Goal: Task Accomplishment & Management: Use online tool/utility

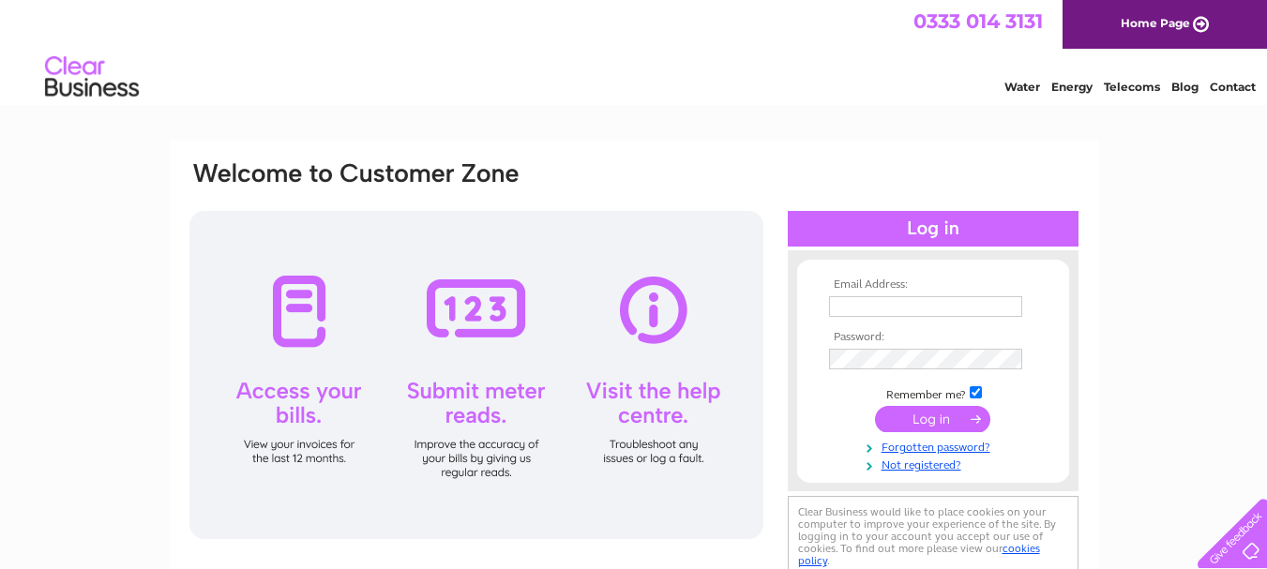
type input "paul@recycledpackagingltd.co.uk"
click at [930, 416] on input "submit" at bounding box center [932, 419] width 115 height 26
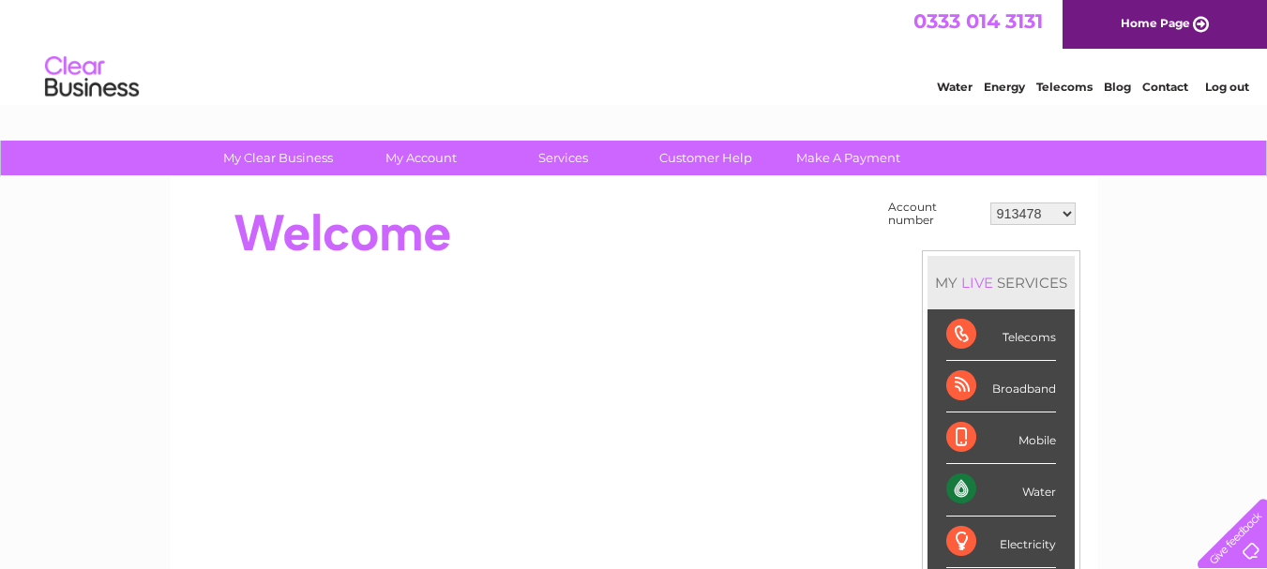
click at [1067, 215] on select "913478 991844 1139243 30269608 30302983" at bounding box center [1032, 214] width 85 height 23
select select "30302983"
click at [990, 203] on select "913478 991844 1139243 30269608 30302983" at bounding box center [1032, 214] width 85 height 23
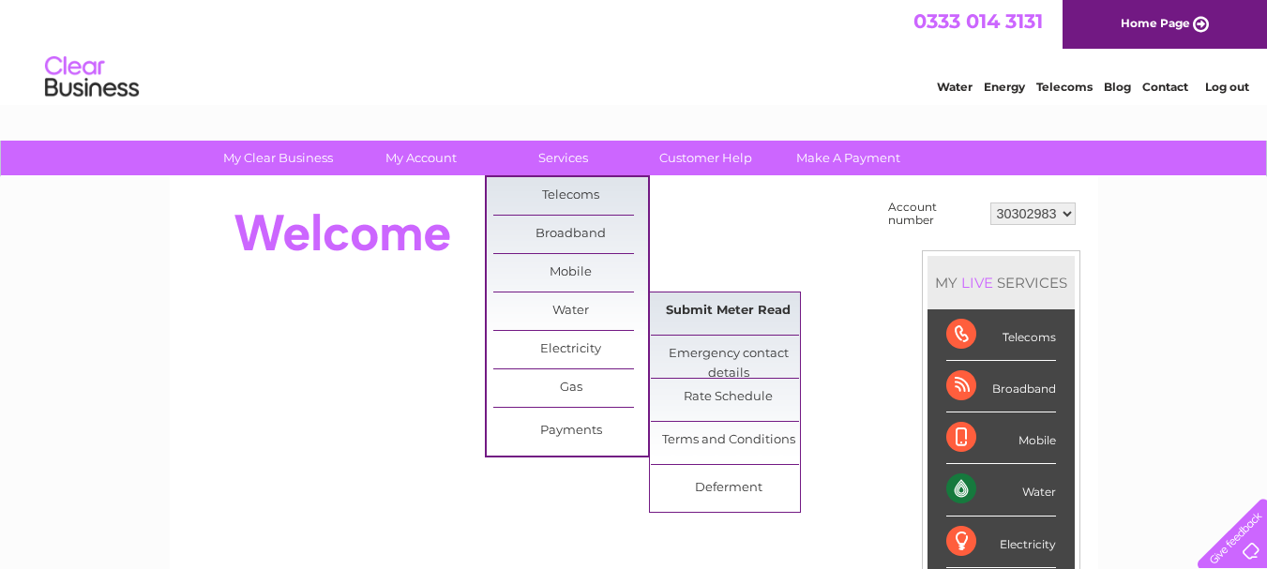
click at [759, 312] on link "Submit Meter Read" at bounding box center [728, 312] width 155 height 38
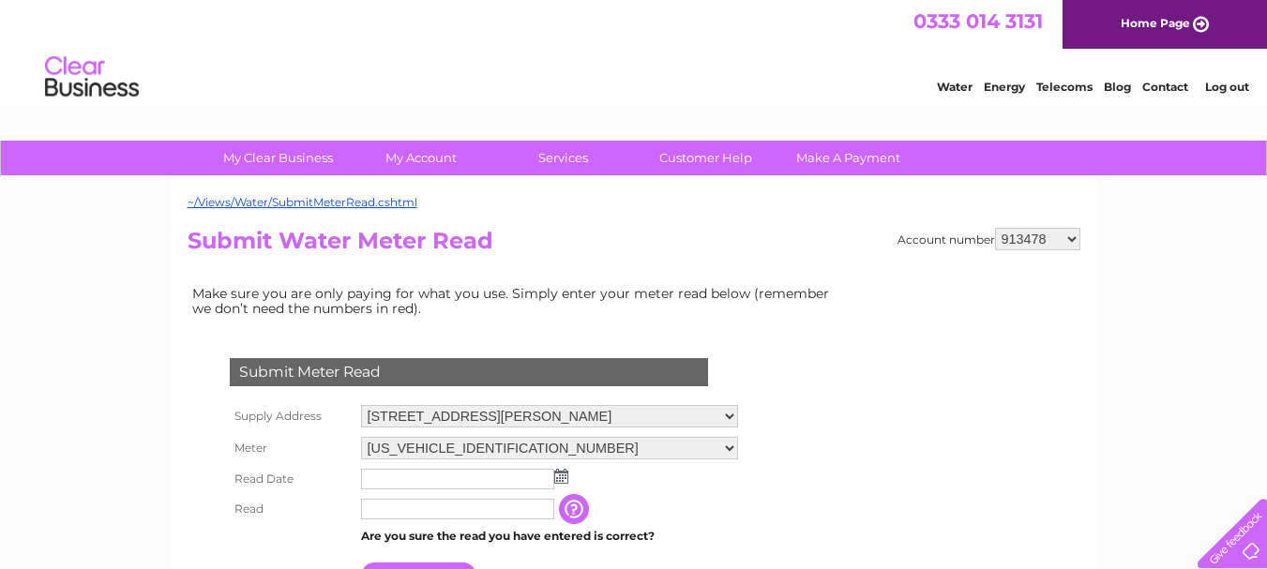
click at [1072, 239] on select "913478 991844 1139243 30269608 30302983" at bounding box center [1037, 239] width 85 height 23
select select "991844"
click at [995, 228] on select "913478 991844 1139243 30269608 30302983" at bounding box center [1037, 239] width 85 height 23
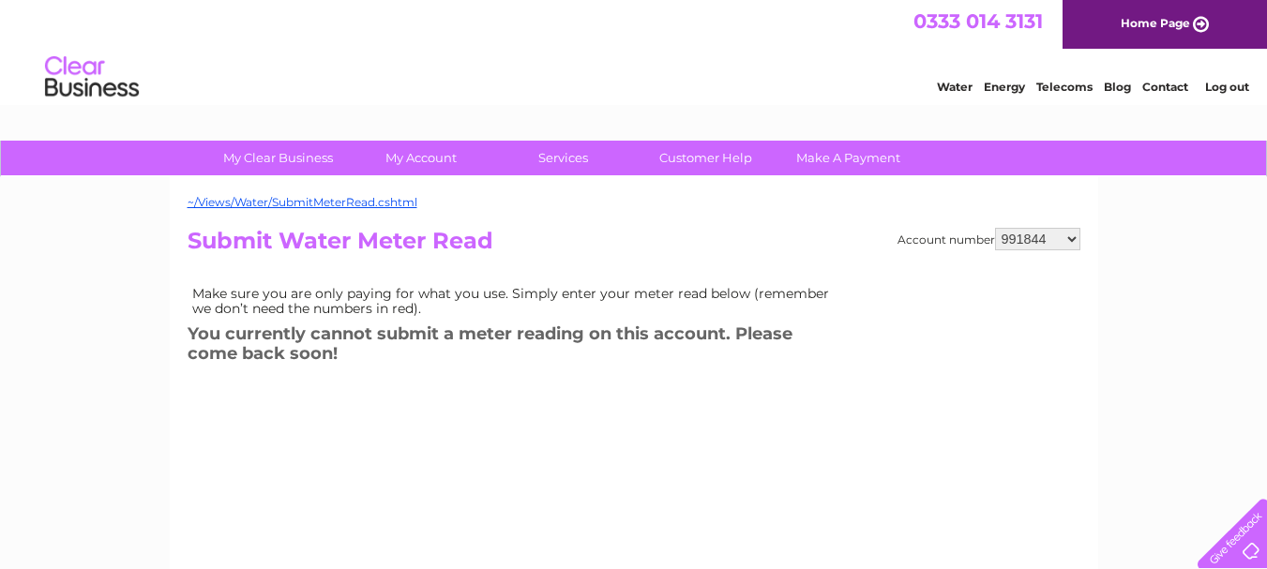
click at [1068, 239] on select "913478 991844 1139243 30269608 30302983" at bounding box center [1037, 239] width 85 height 23
select select "1139243"
click at [995, 228] on select "913478 991844 1139243 30269608 30302983" at bounding box center [1037, 239] width 85 height 23
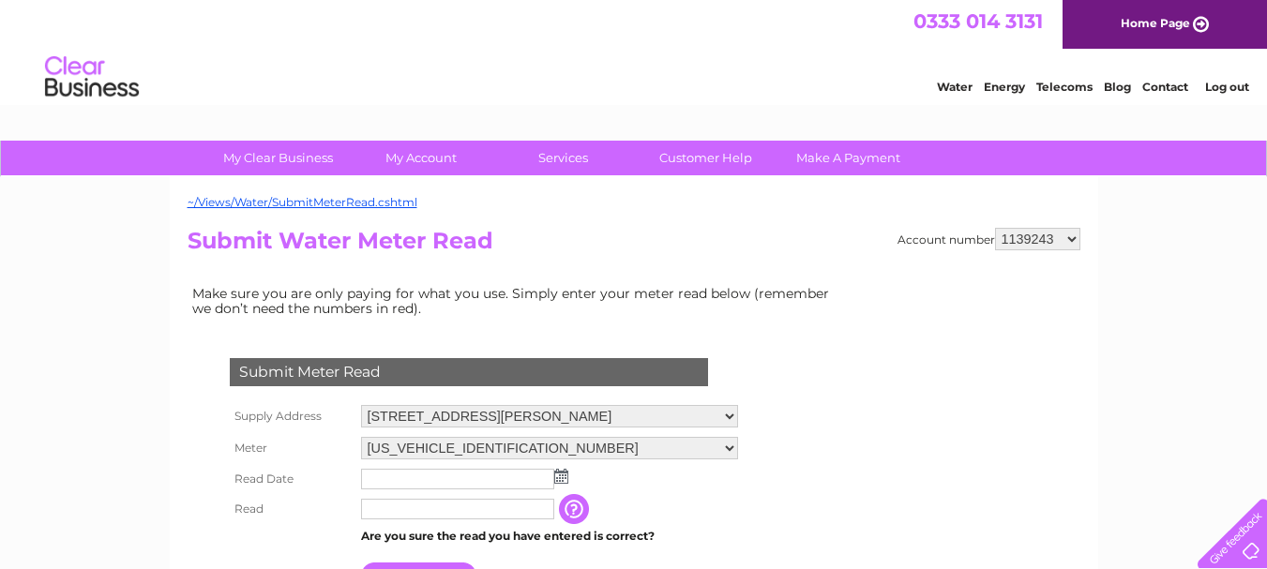
click at [566, 479] on img at bounding box center [561, 476] width 14 height 15
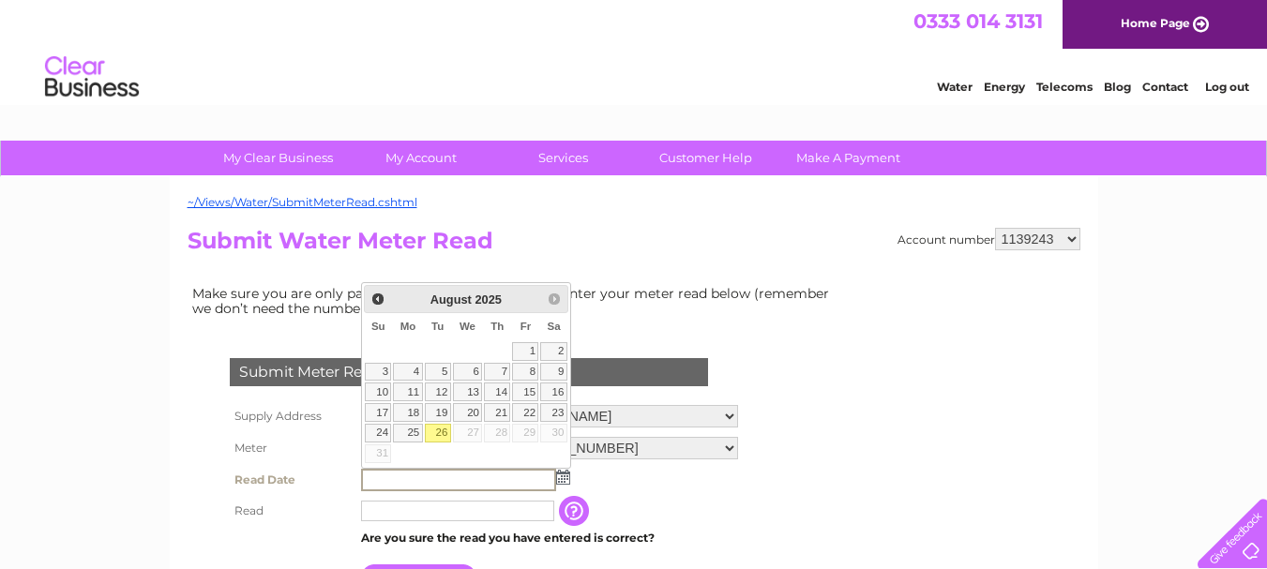
click at [437, 435] on link "26" at bounding box center [438, 433] width 26 height 19
type input "2025/08/26"
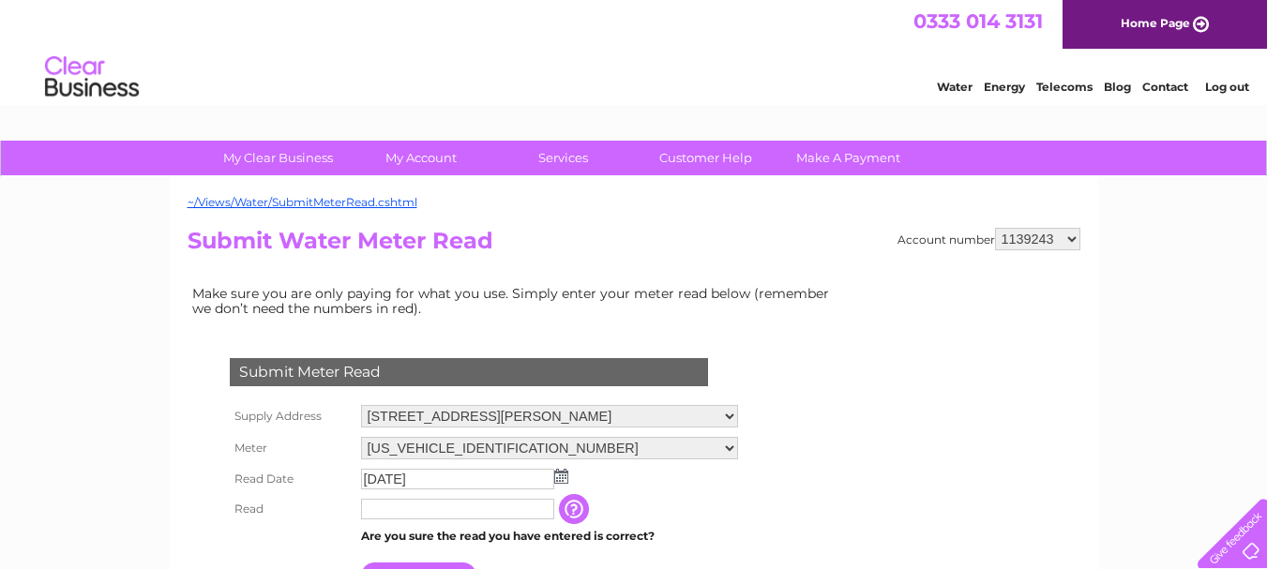
click at [418, 509] on input "text" at bounding box center [457, 509] width 193 height 21
type input "00000"
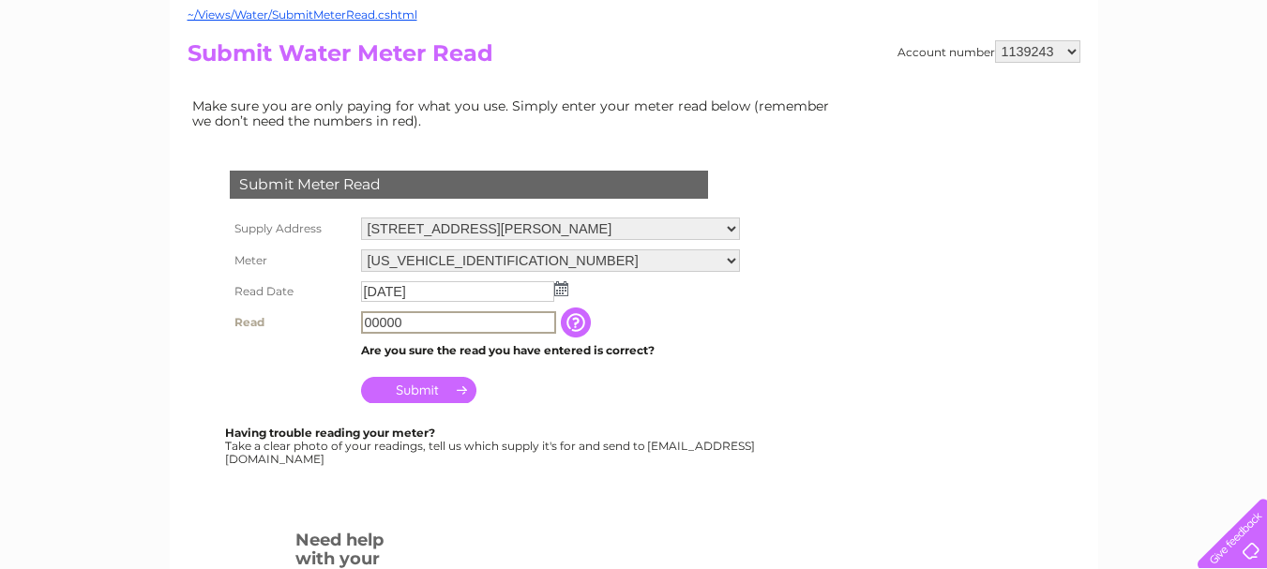
scroll to position [281, 0]
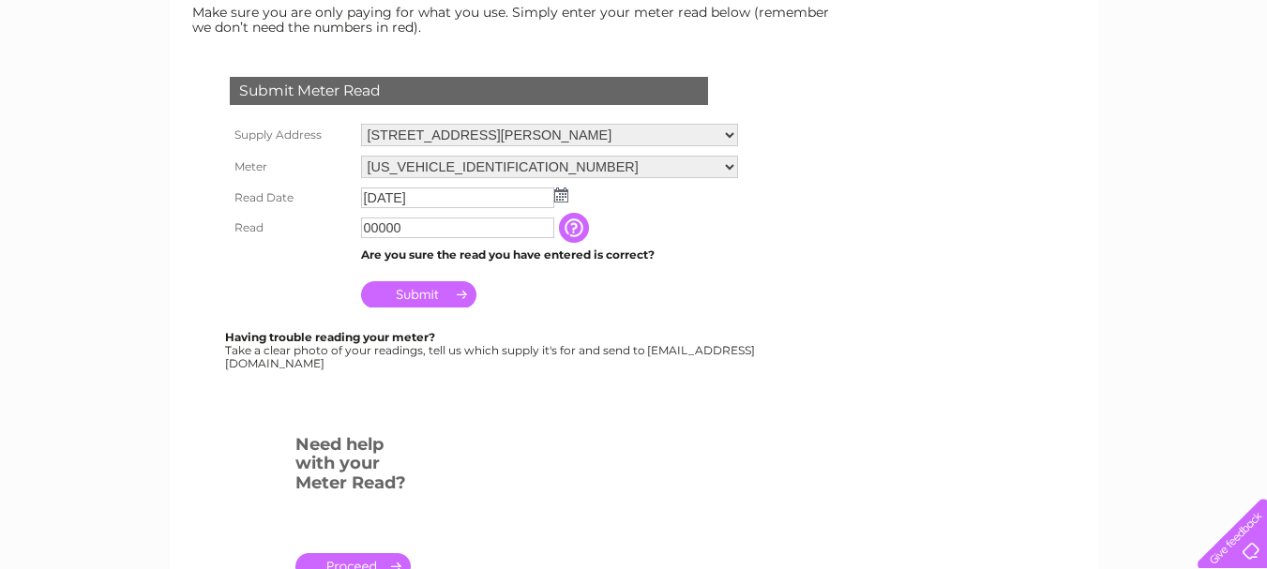
click at [416, 294] on input "Submit" at bounding box center [418, 294] width 115 height 26
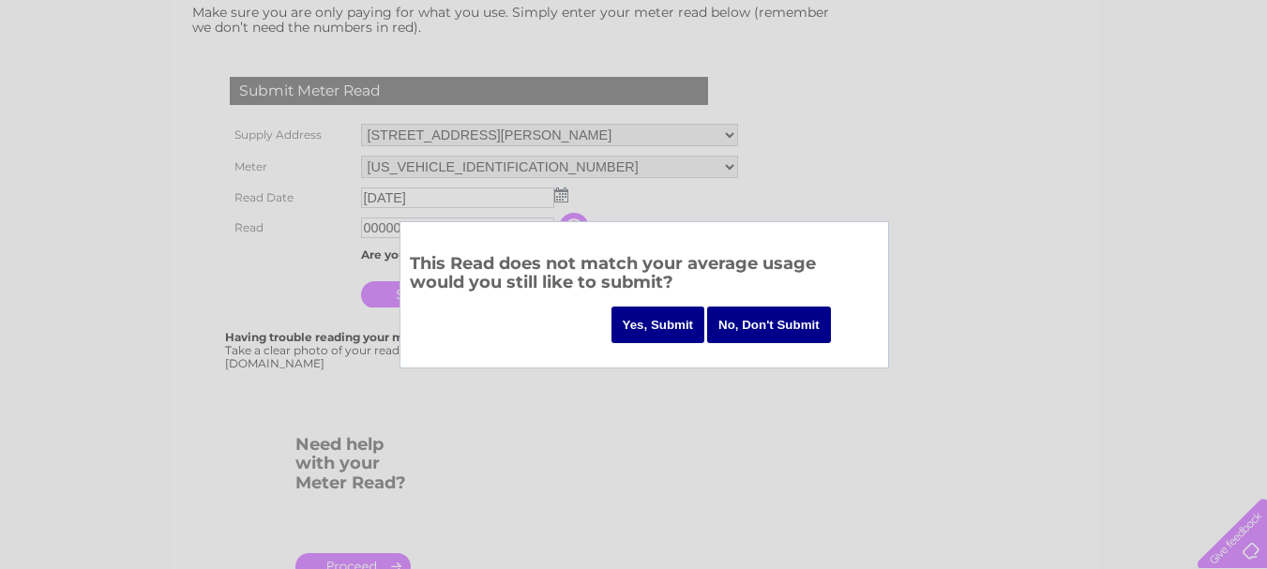
click at [659, 324] on input "Yes, Submit" at bounding box center [658, 325] width 94 height 37
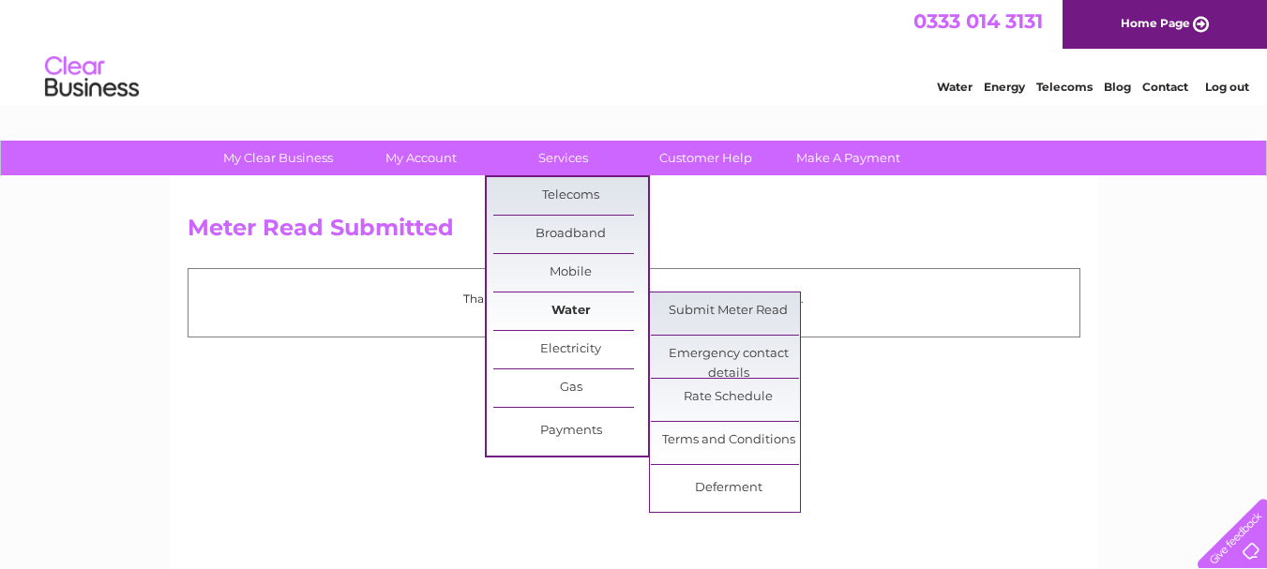
click at [607, 309] on link "Water" at bounding box center [570, 312] width 155 height 38
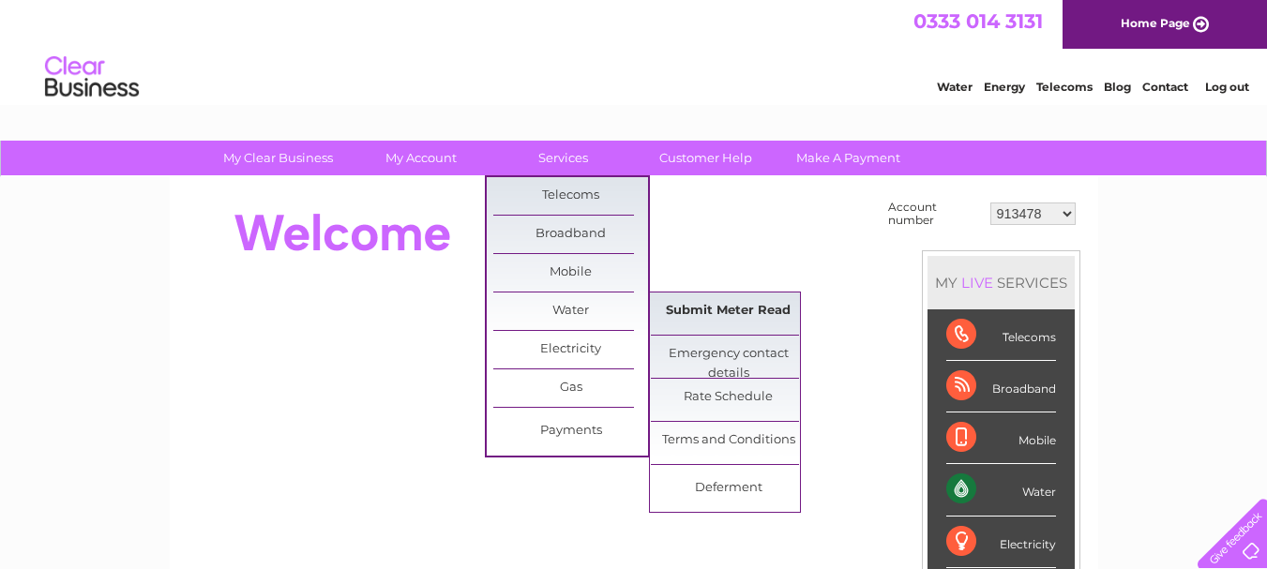
click at [762, 311] on link "Submit Meter Read" at bounding box center [728, 312] width 155 height 38
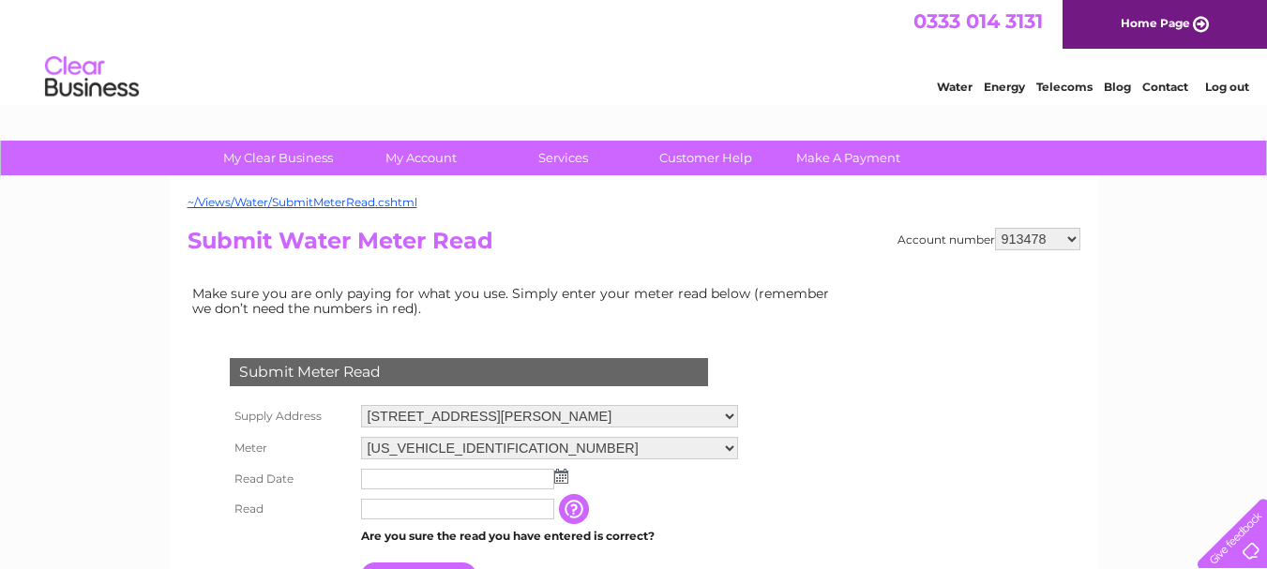
click at [525, 479] on input "text" at bounding box center [457, 479] width 193 height 21
click at [565, 477] on img at bounding box center [561, 476] width 14 height 15
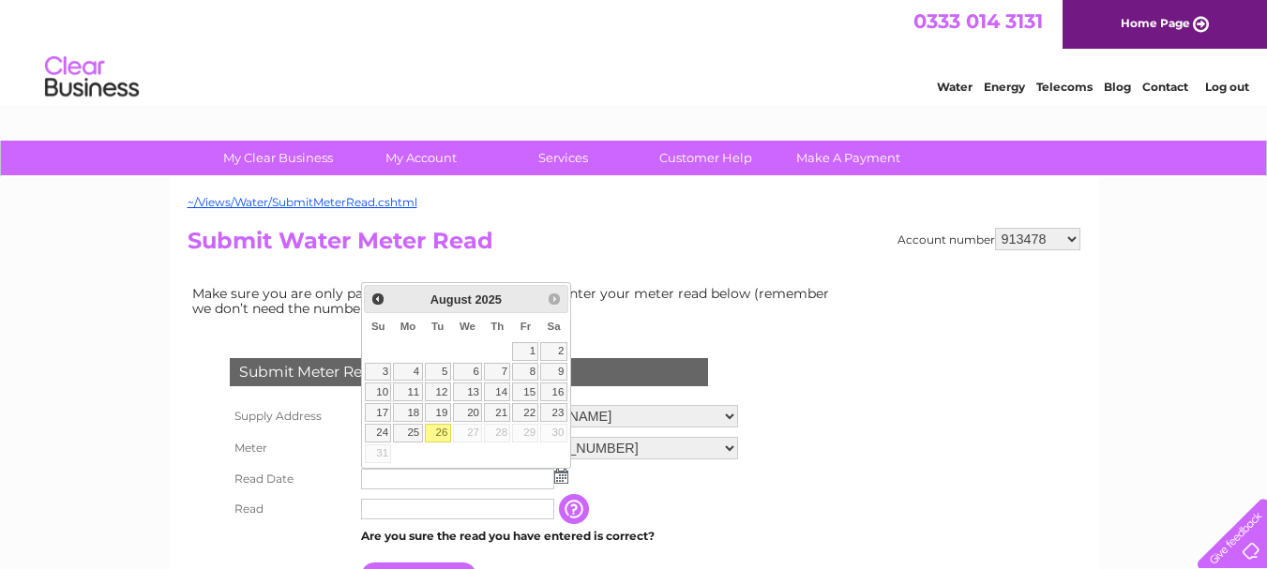
click at [443, 431] on link "26" at bounding box center [438, 433] width 26 height 19
type input "[DATE]"
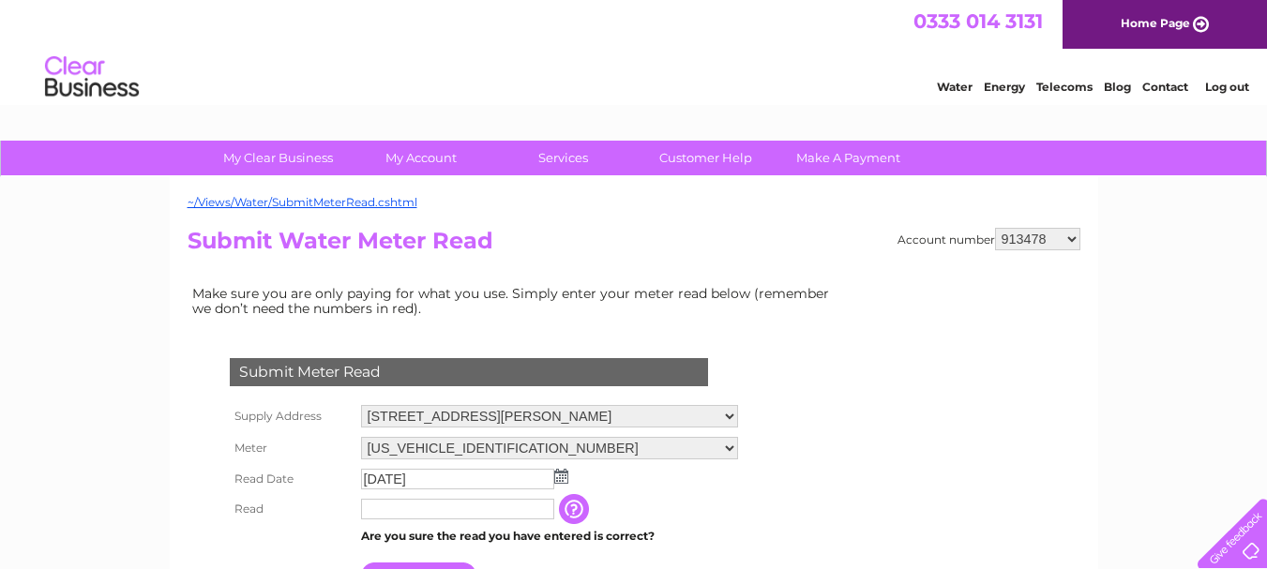
scroll to position [188, 0]
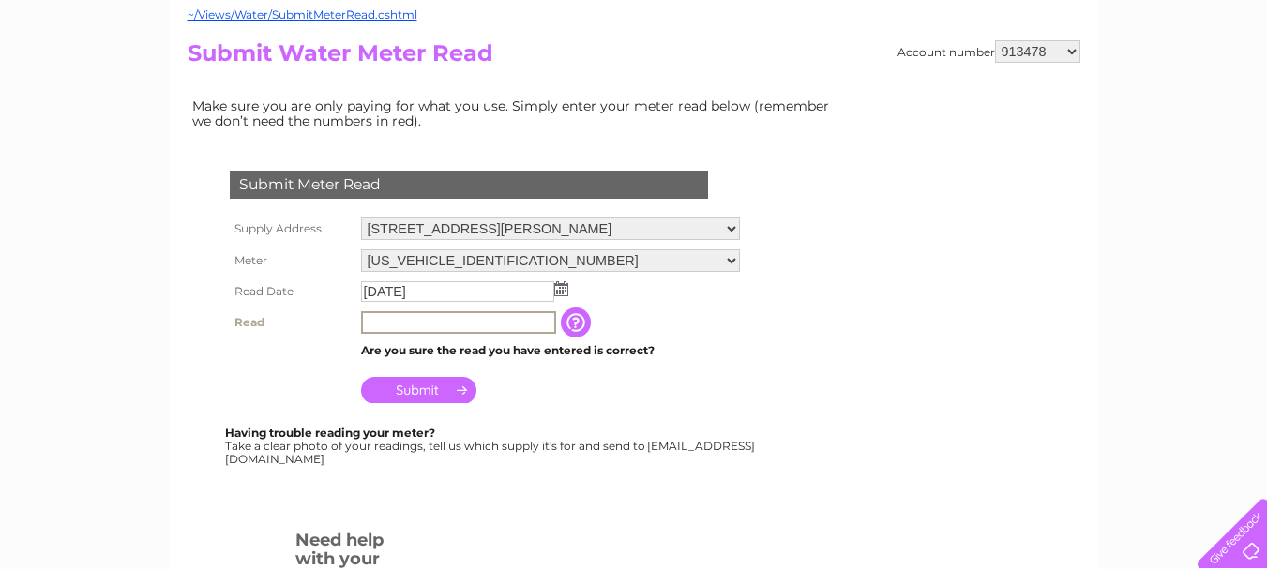
click at [386, 322] on input "text" at bounding box center [458, 322] width 195 height 23
type input "03080"
click at [430, 389] on input "Submit" at bounding box center [418, 388] width 115 height 26
